Goal: Information Seeking & Learning: Learn about a topic

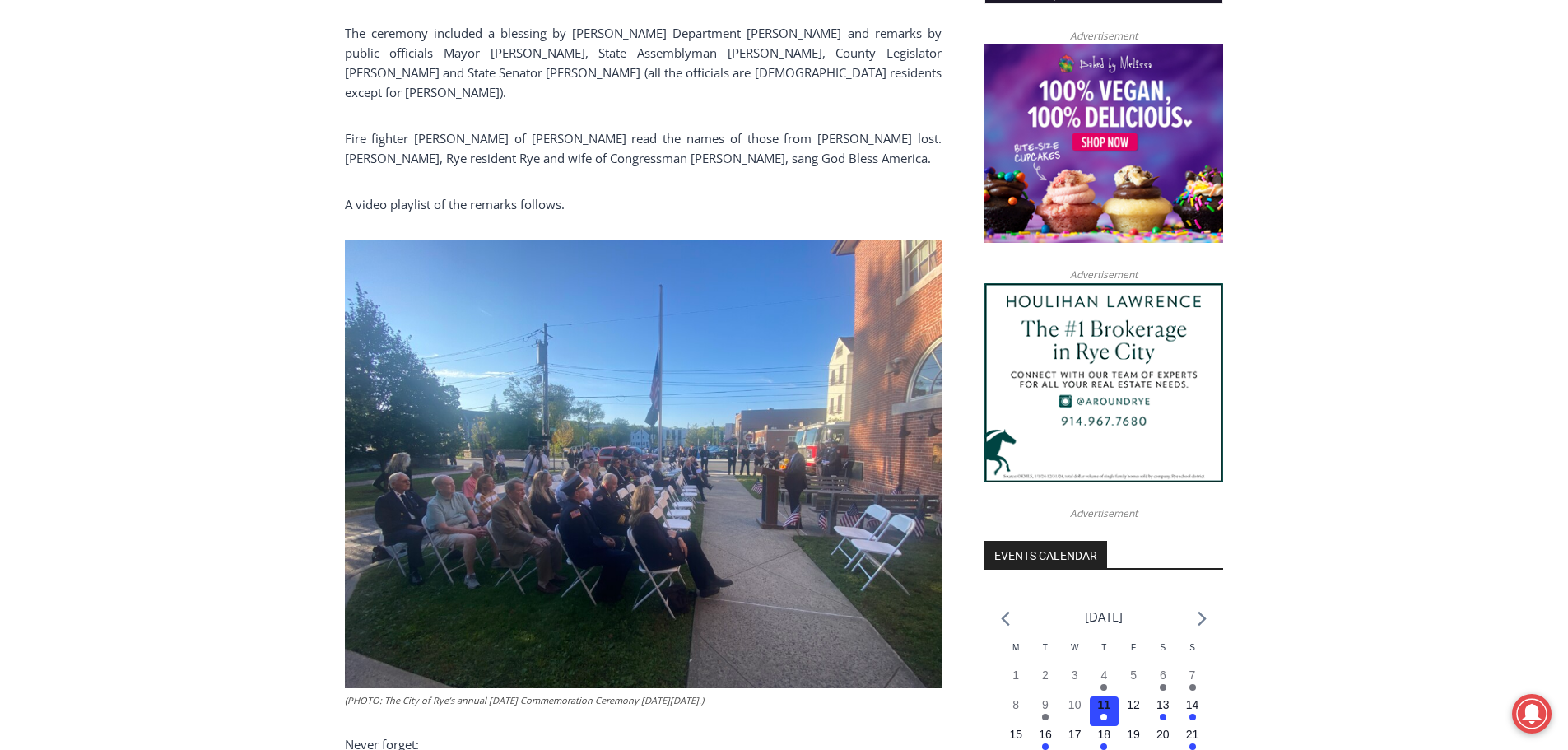
scroll to position [2139, 0]
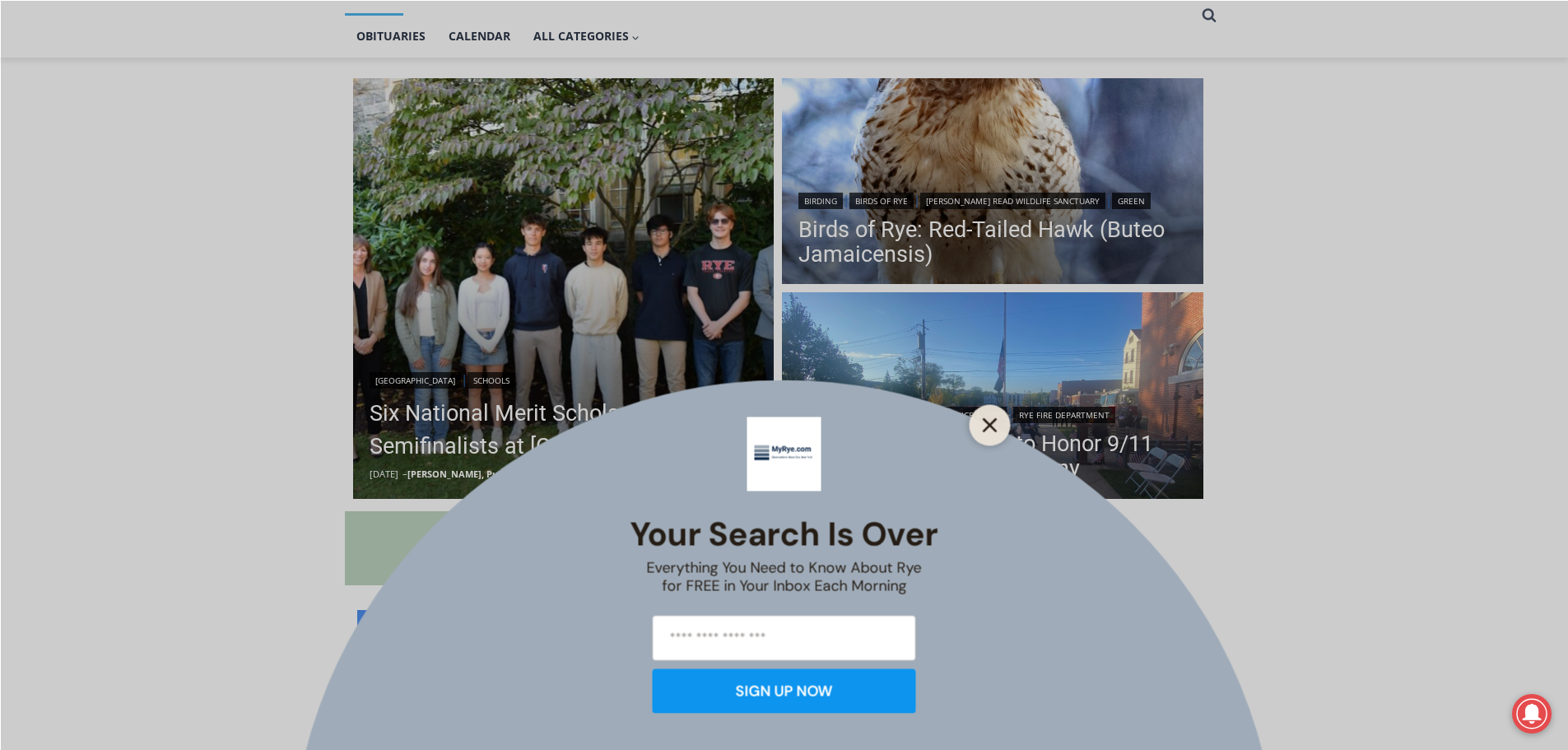
click at [998, 433] on button "Close" at bounding box center [990, 424] width 23 height 23
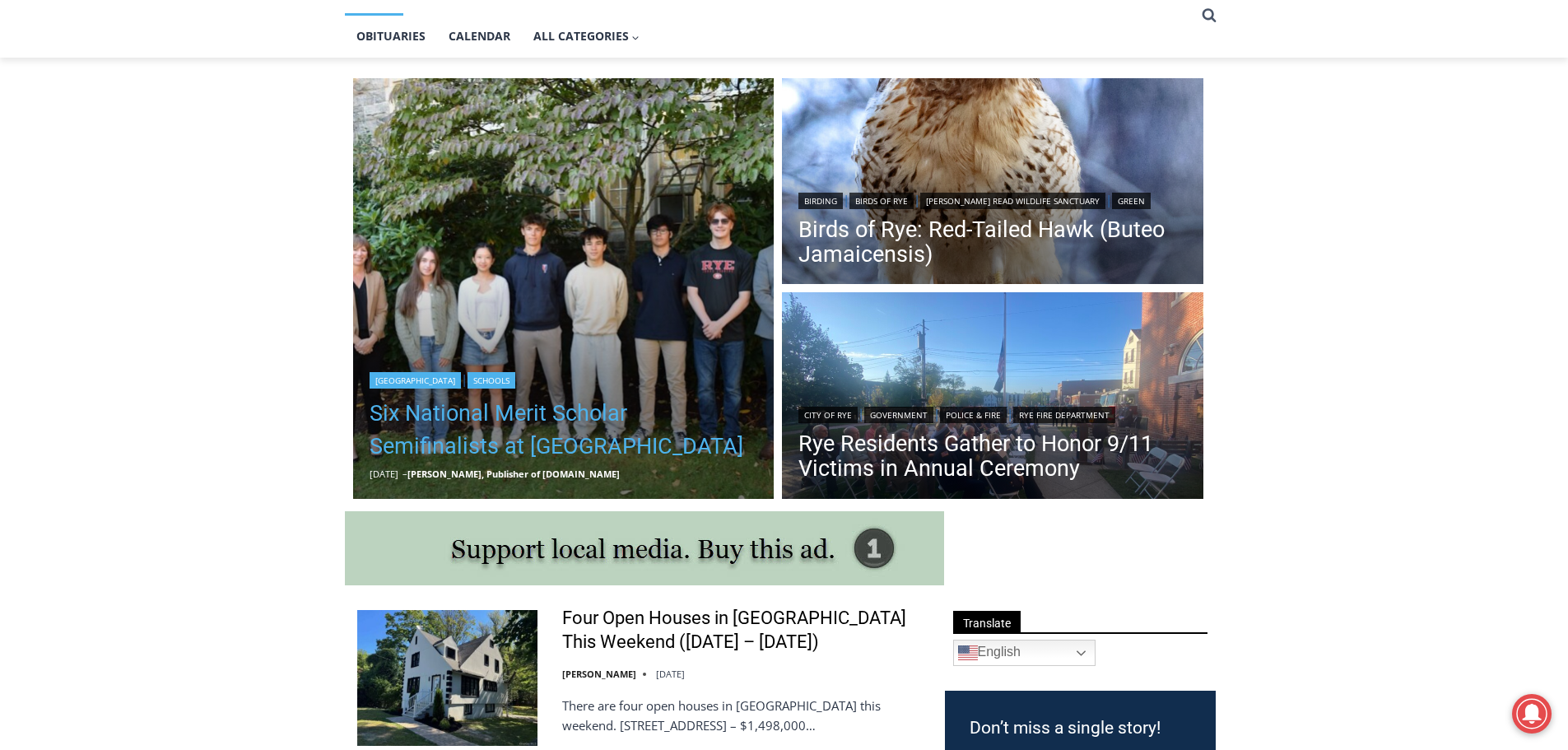
click at [530, 427] on link "Six National Merit Scholar Semifinalists at [GEOGRAPHIC_DATA]" at bounding box center [564, 429] width 388 height 66
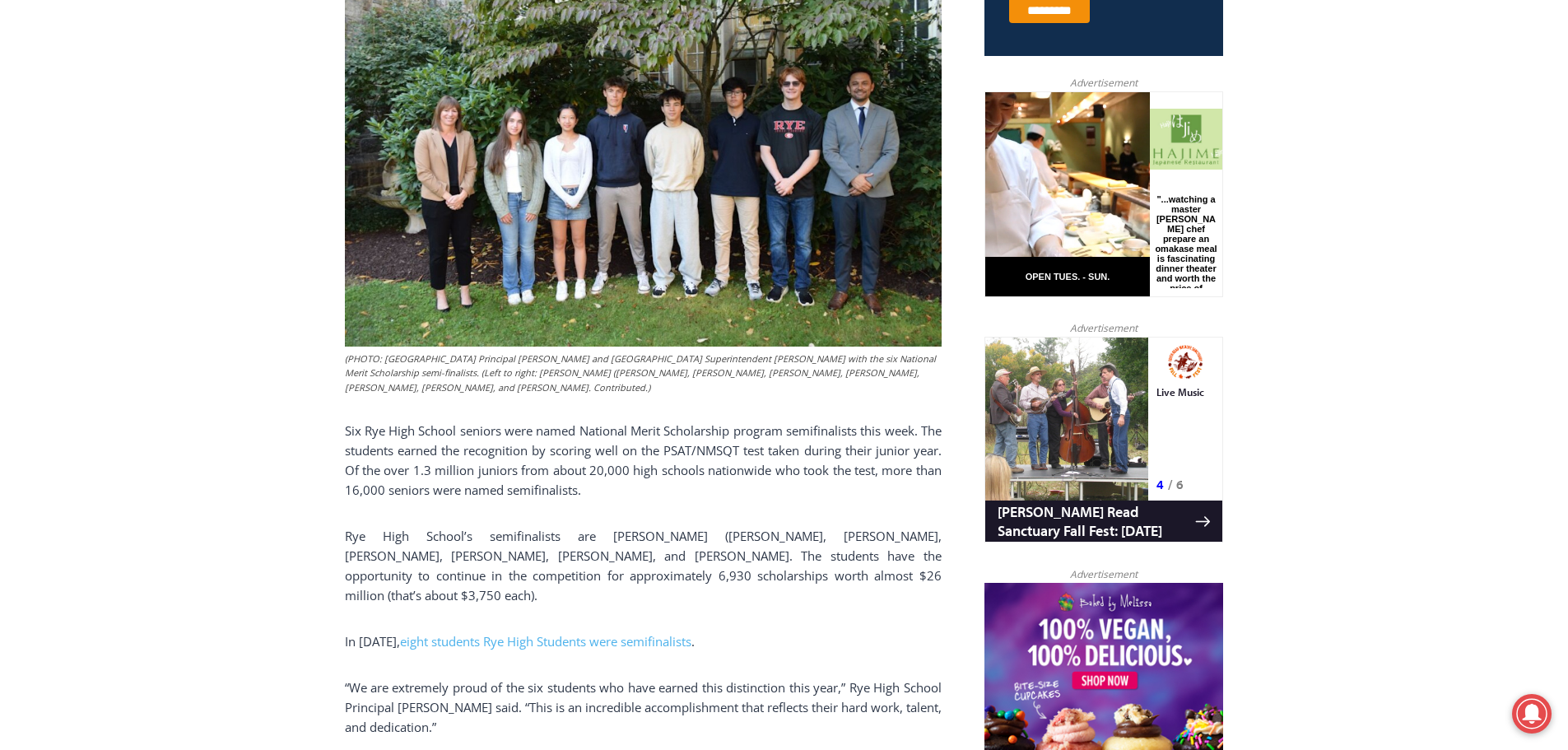
scroll to position [988, 0]
